Goal: Navigation & Orientation: Find specific page/section

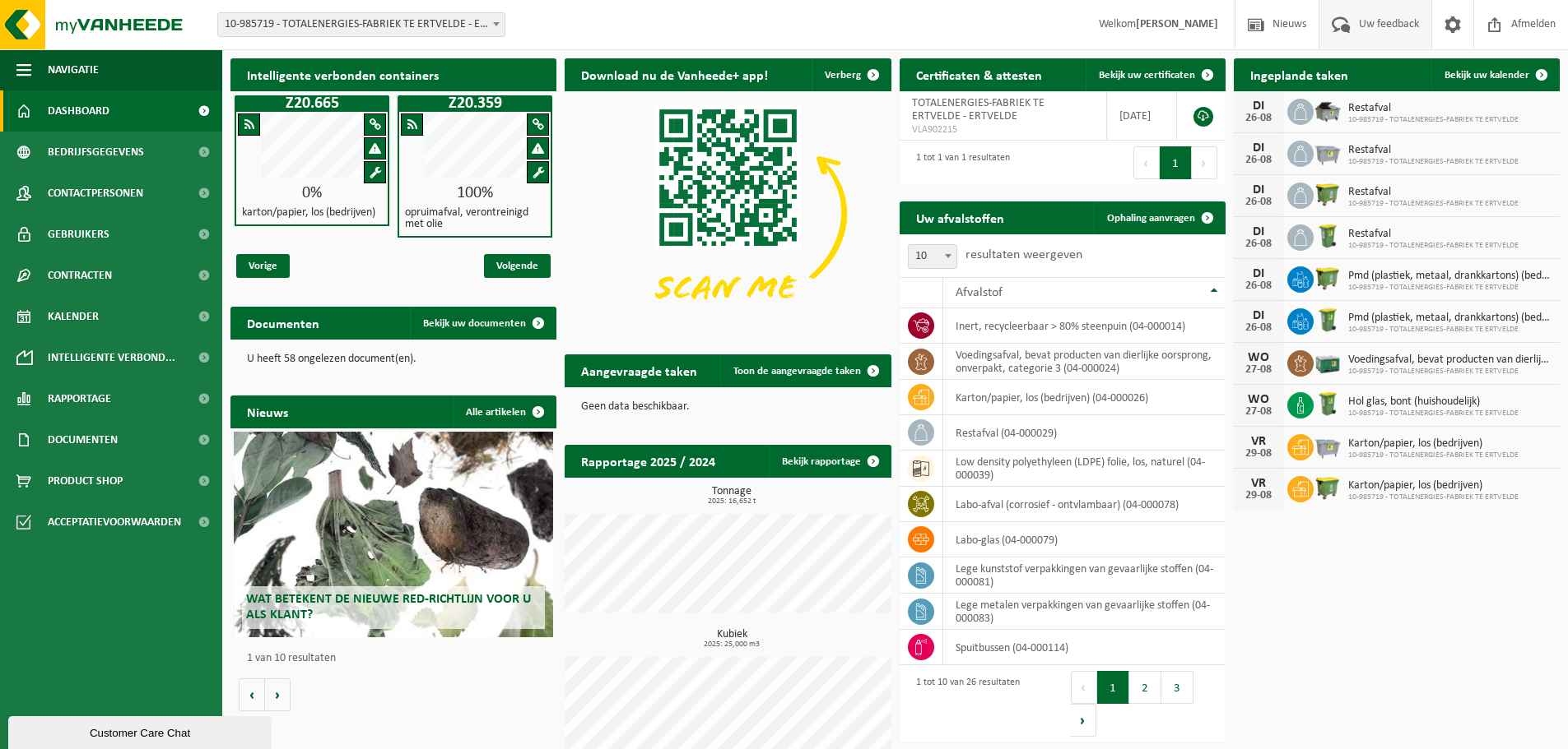
click at [1381, 33] on span "Uw feedback" at bounding box center [1389, 24] width 68 height 48
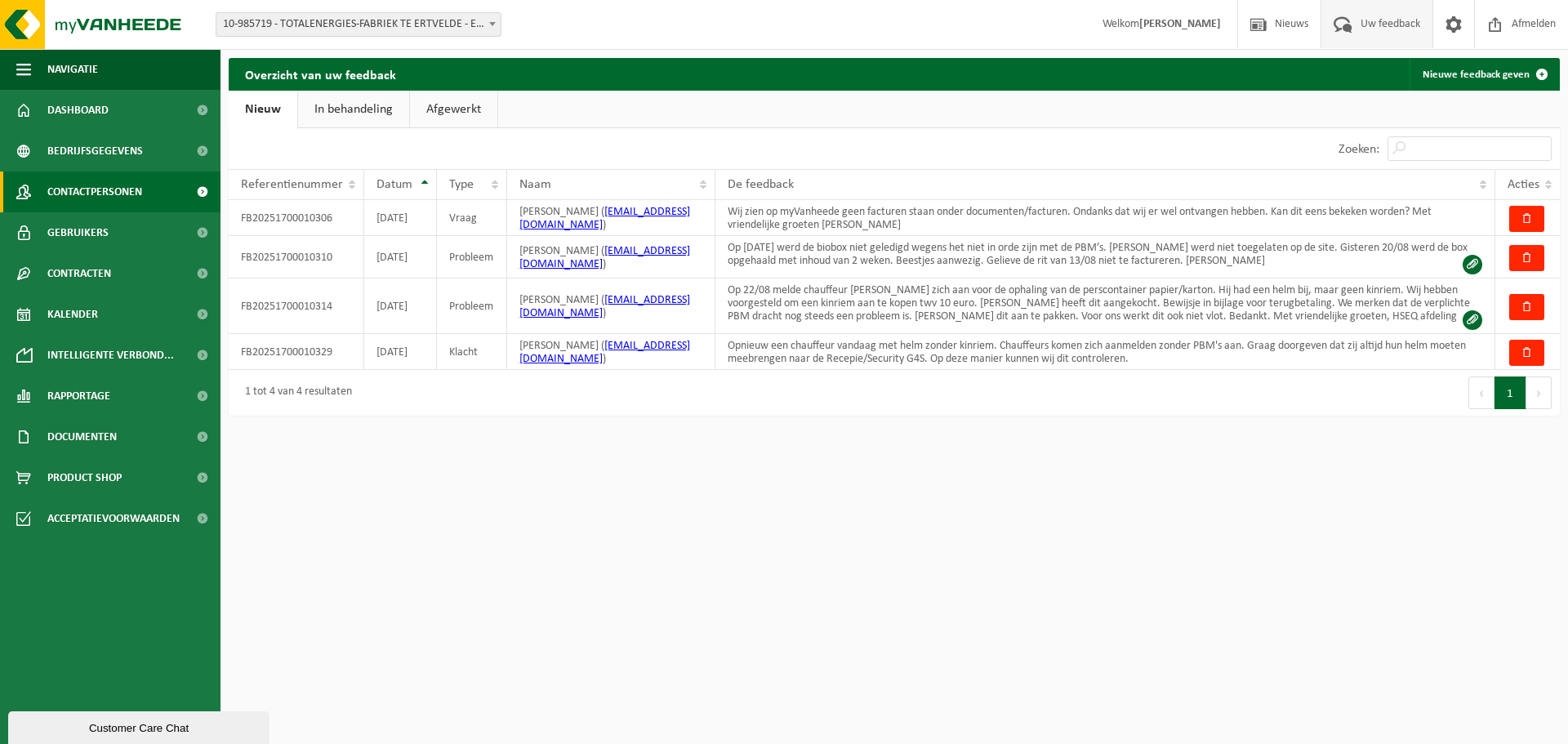
click at [120, 195] on span "Contactpersonen" at bounding box center [95, 193] width 95 height 41
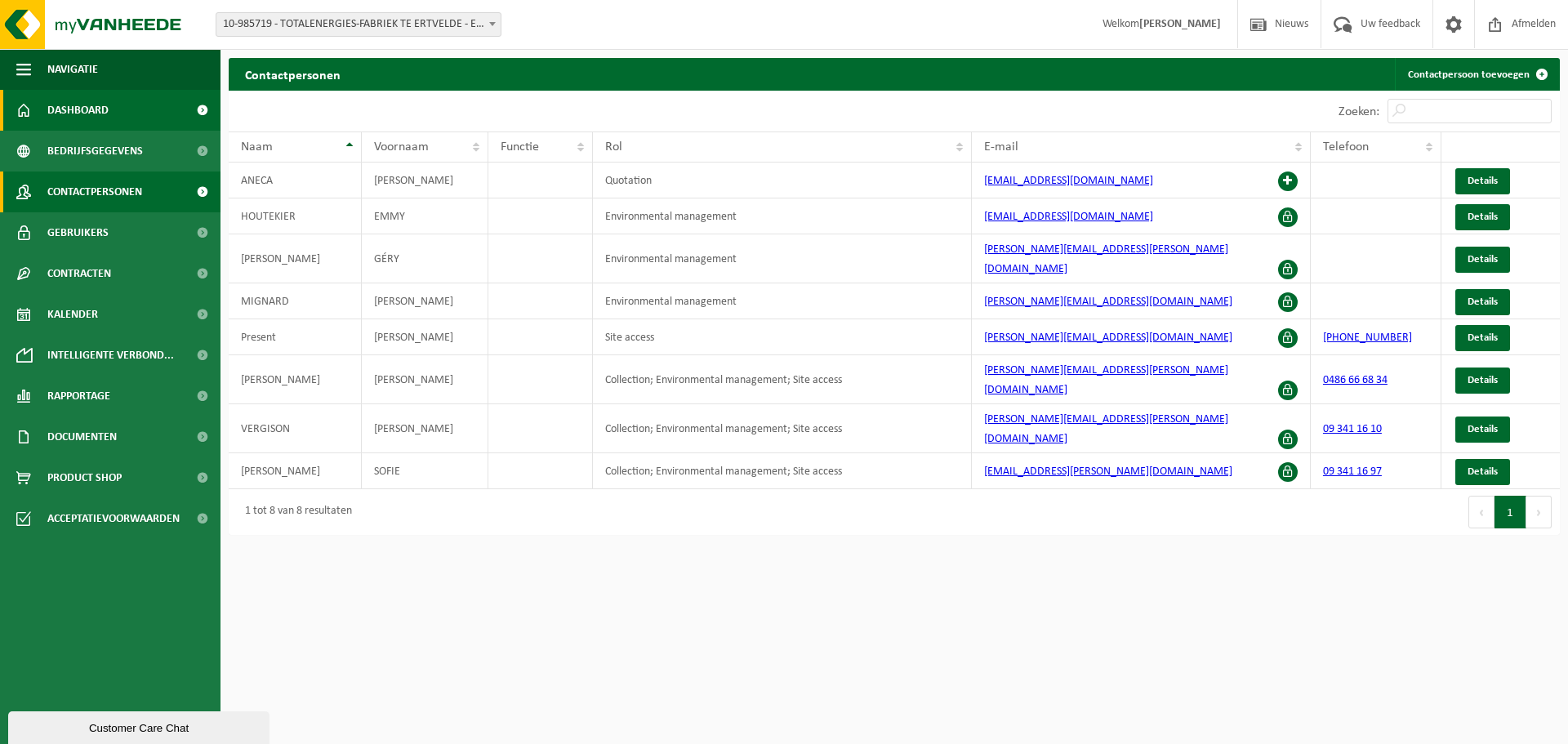
click at [87, 102] on span "Dashboard" at bounding box center [77, 111] width 61 height 41
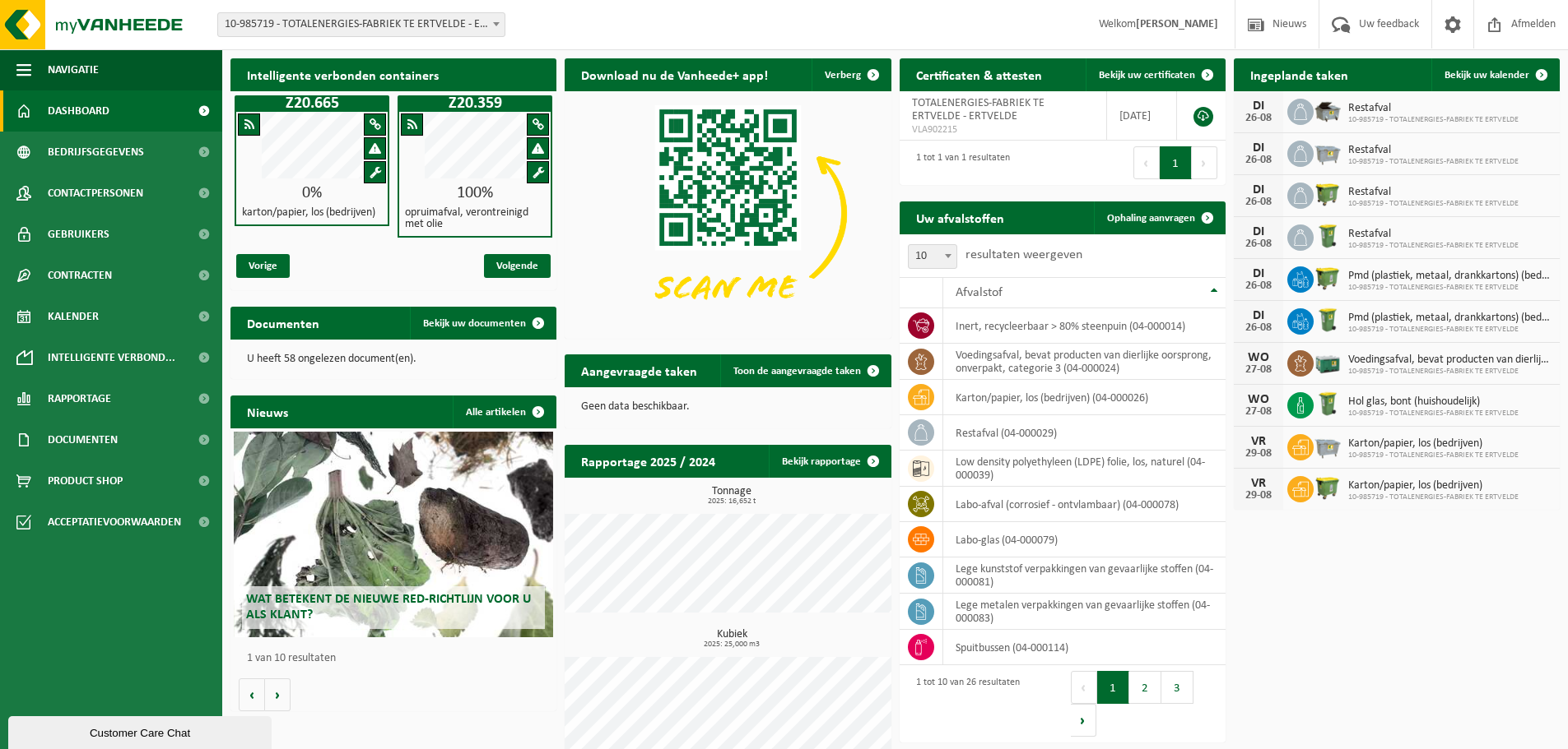
click at [536, 173] on span at bounding box center [538, 172] width 11 height 12
click at [531, 166] on div at bounding box center [538, 172] width 23 height 23
